Goal: Information Seeking & Learning: Learn about a topic

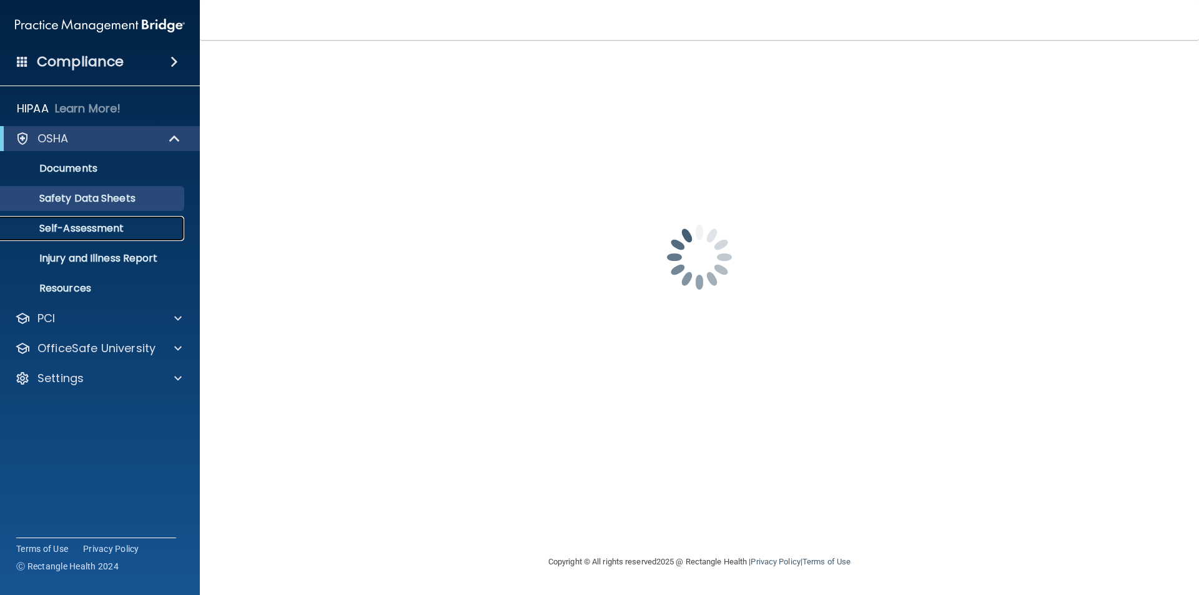
click at [78, 236] on link "Self-Assessment" at bounding box center [86, 228] width 197 height 25
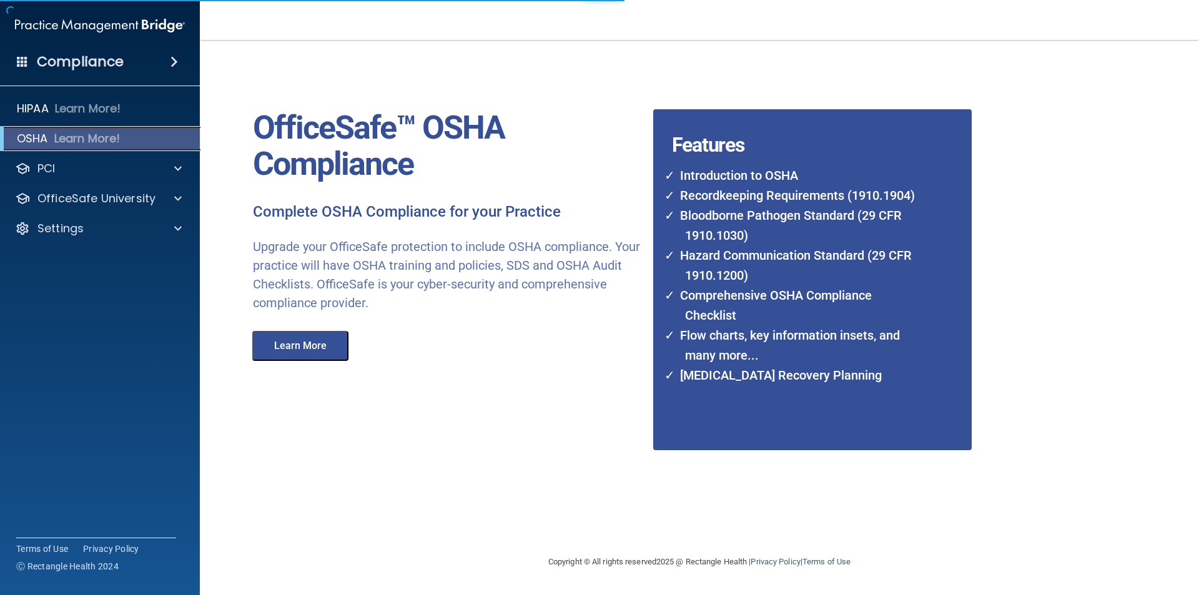
click at [38, 132] on p "OSHA" at bounding box center [32, 138] width 31 height 15
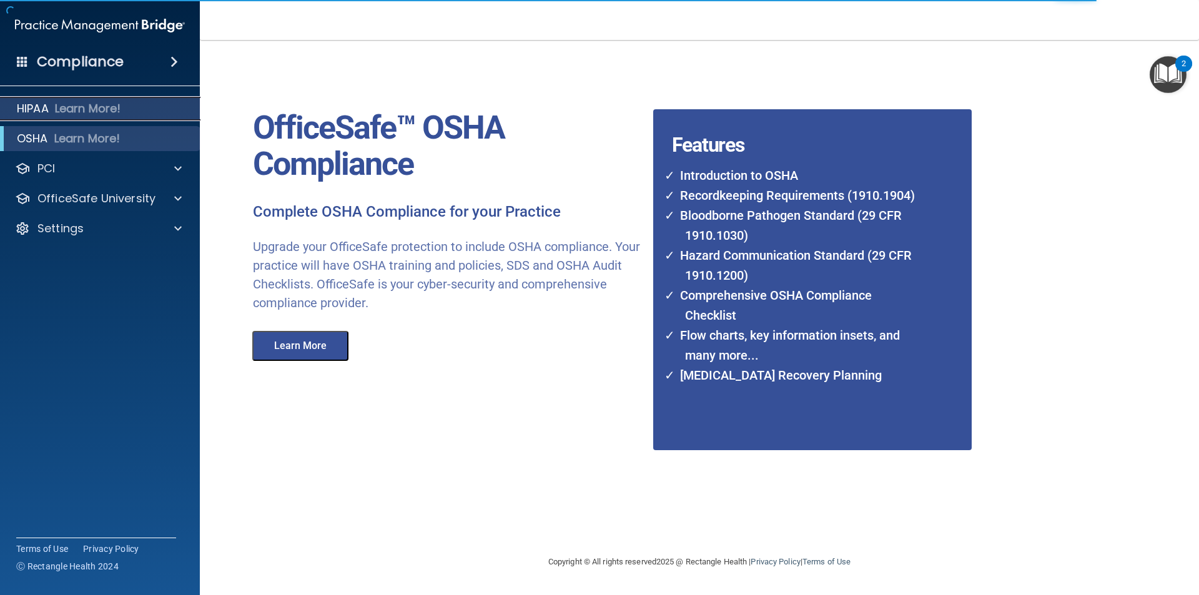
click at [37, 109] on p "HIPAA" at bounding box center [33, 108] width 32 height 15
